Goal: Task Accomplishment & Management: Manage account settings

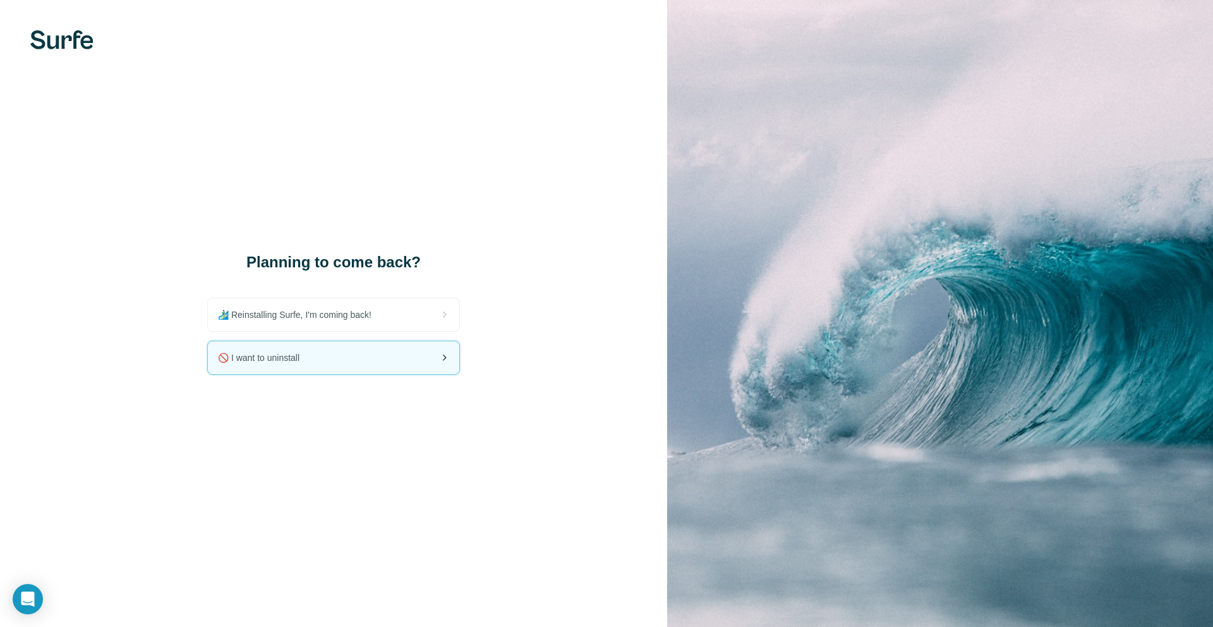
click at [313, 365] on div "🚫 I want to uninstall" at bounding box center [334, 357] width 252 height 33
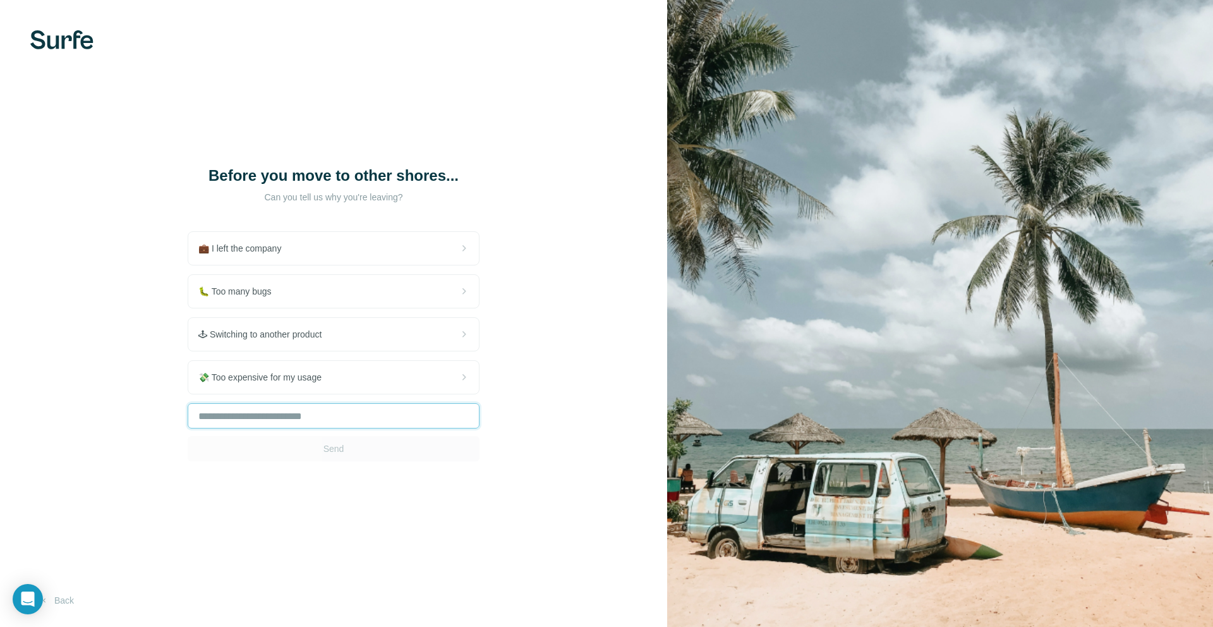
click at [360, 423] on input "text" at bounding box center [334, 415] width 292 height 25
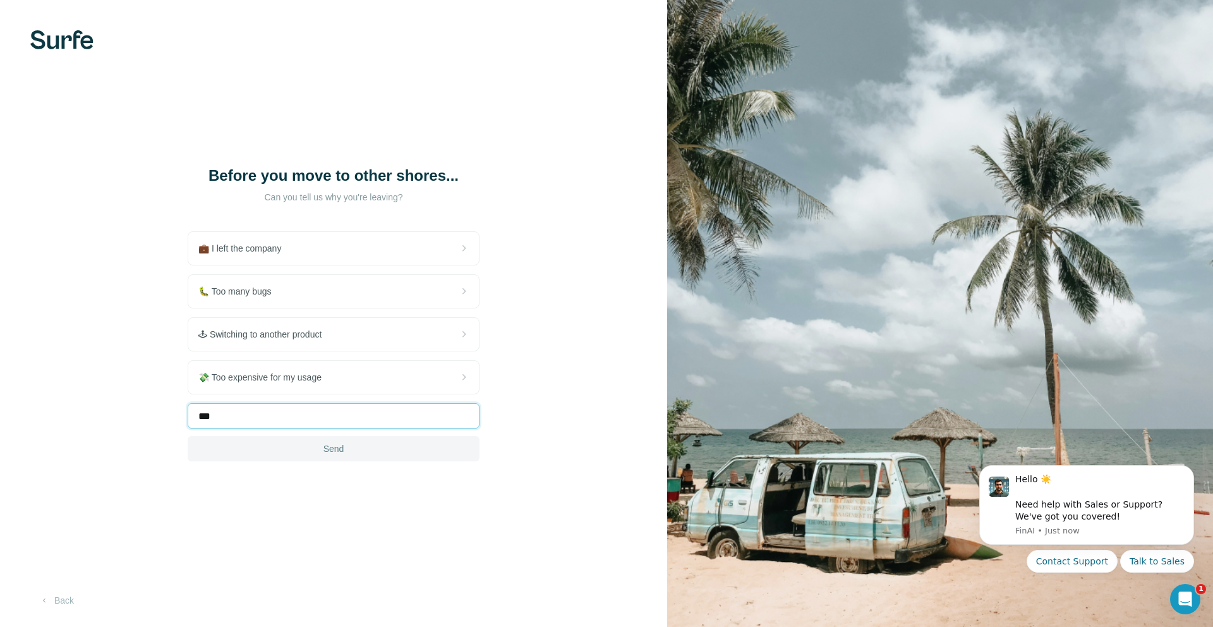
type input "***"
click at [336, 442] on span "Send" at bounding box center [334, 448] width 21 height 13
